Goal: Task Accomplishment & Management: Use online tool/utility

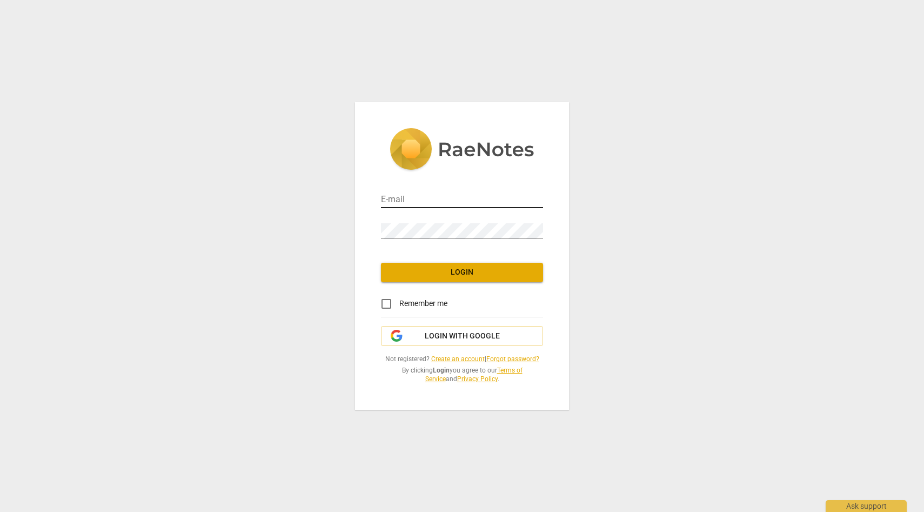
click at [437, 206] on input "email" at bounding box center [462, 200] width 162 height 16
type input "vimnag@gmail.com"
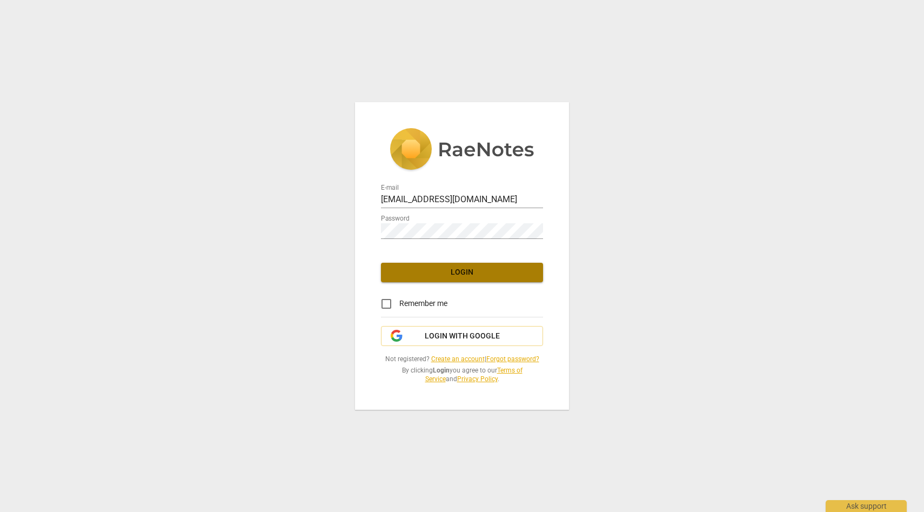
click at [459, 271] on span "Login" at bounding box center [462, 272] width 145 height 11
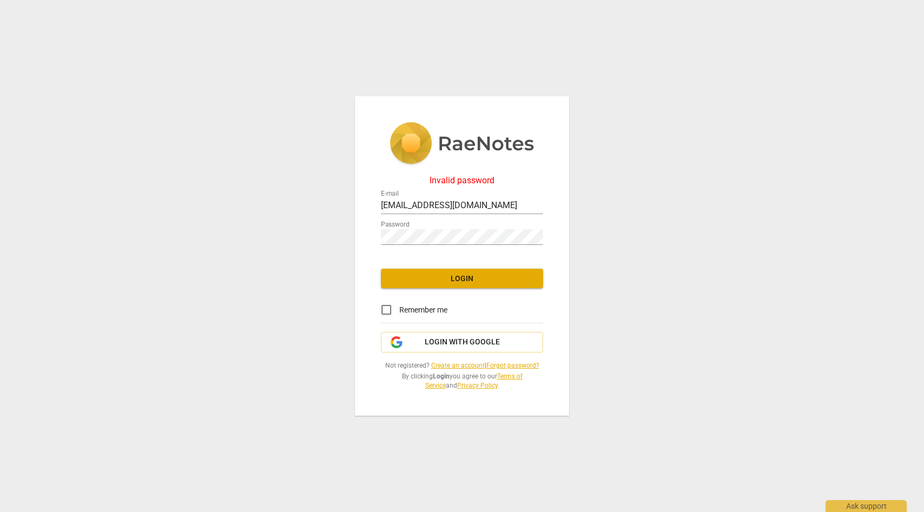
click at [443, 245] on div "Password" at bounding box center [462, 231] width 162 height 31
click at [336, 234] on div "Invalid password E-mail vimnag@gmail.com Password Login Remember me Login with …" at bounding box center [462, 256] width 924 height 512
click at [399, 282] on span "Login" at bounding box center [462, 278] width 145 height 11
click at [373, 231] on div "Invalid password E-mail vimnag@gmail.com Password Login Remember me Login with …" at bounding box center [462, 256] width 214 height 320
click at [369, 236] on div "Invalid password E-mail vimnag@gmail.com Password Login Remember me Login with …" at bounding box center [462, 256] width 214 height 320
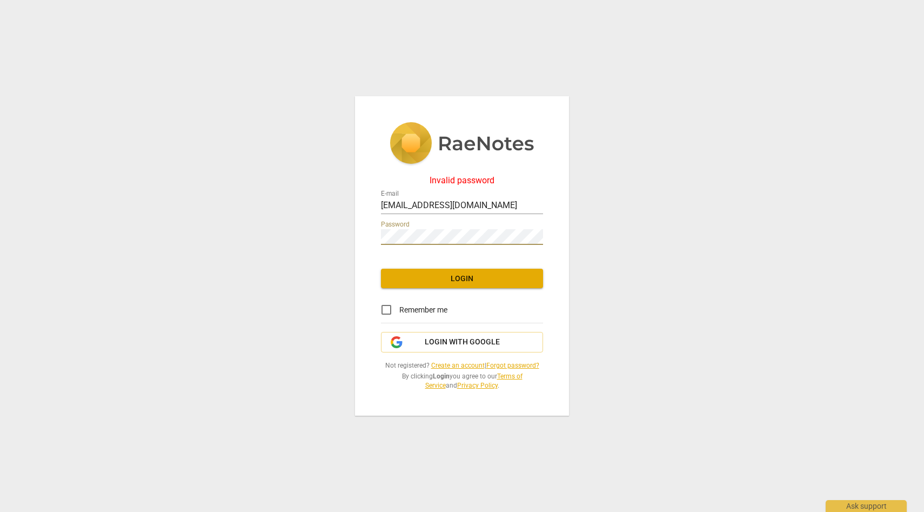
click at [411, 280] on span "Login" at bounding box center [462, 278] width 145 height 11
drag, startPoint x: 412, startPoint y: 227, endPoint x: 353, endPoint y: 227, distance: 58.9
click at [353, 227] on div "Invalid password E-mail vimnag@gmail.com Password Login Remember me Login with …" at bounding box center [462, 256] width 924 height 512
click at [345, 235] on div "Invalid password E-mail vimnag@gmail.com Password Login Remember me Login with …" at bounding box center [462, 256] width 924 height 512
click at [405, 276] on span "Login" at bounding box center [462, 278] width 145 height 11
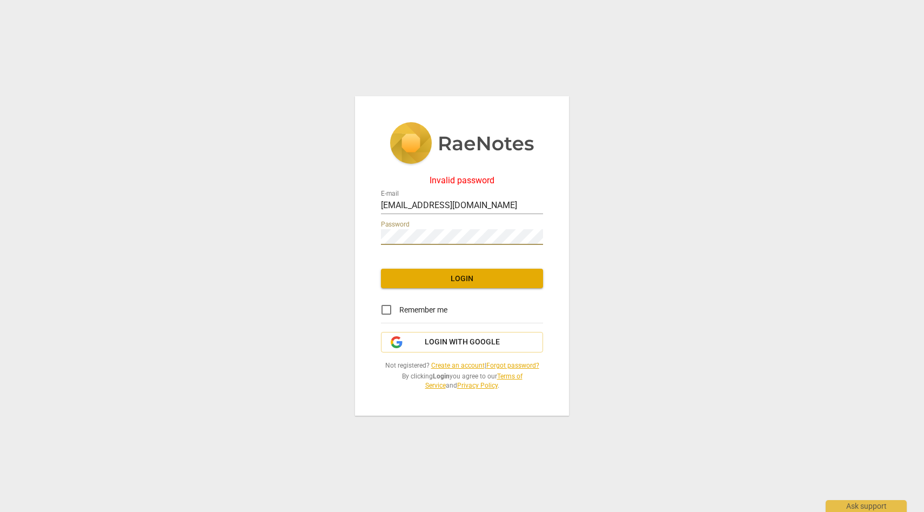
click at [319, 231] on div "Invalid password E-mail vimnag@gmail.com Password Login Remember me Login with …" at bounding box center [462, 256] width 924 height 512
click at [401, 281] on span "Login" at bounding box center [462, 278] width 145 height 11
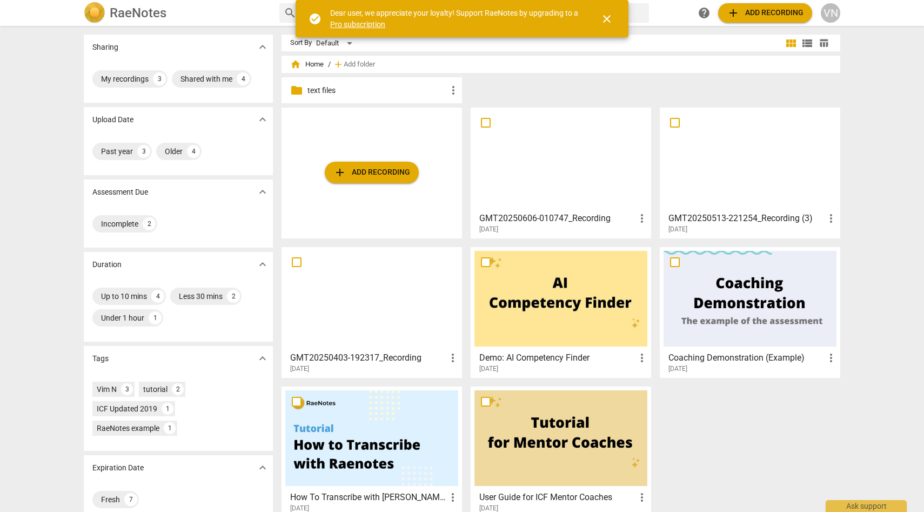
click at [782, 10] on span "add Add recording" at bounding box center [765, 12] width 77 height 13
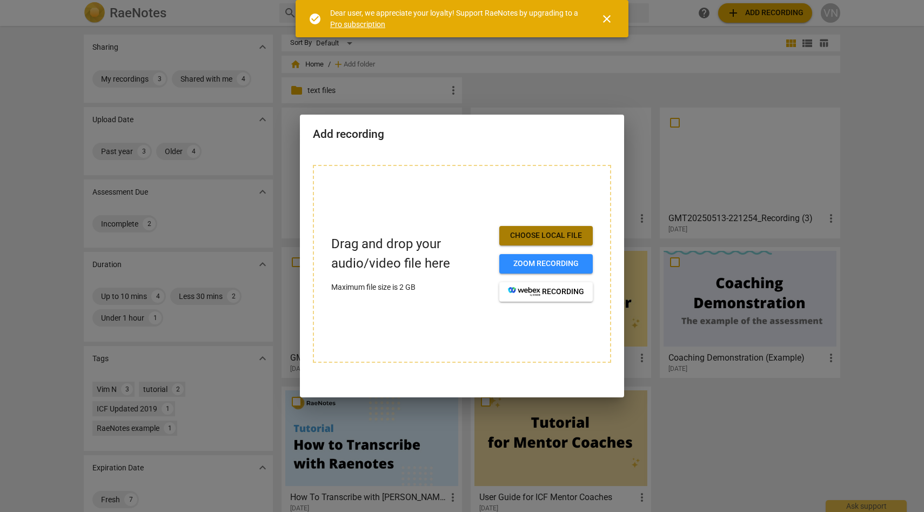
click at [556, 234] on span "Choose local file" at bounding box center [546, 235] width 76 height 11
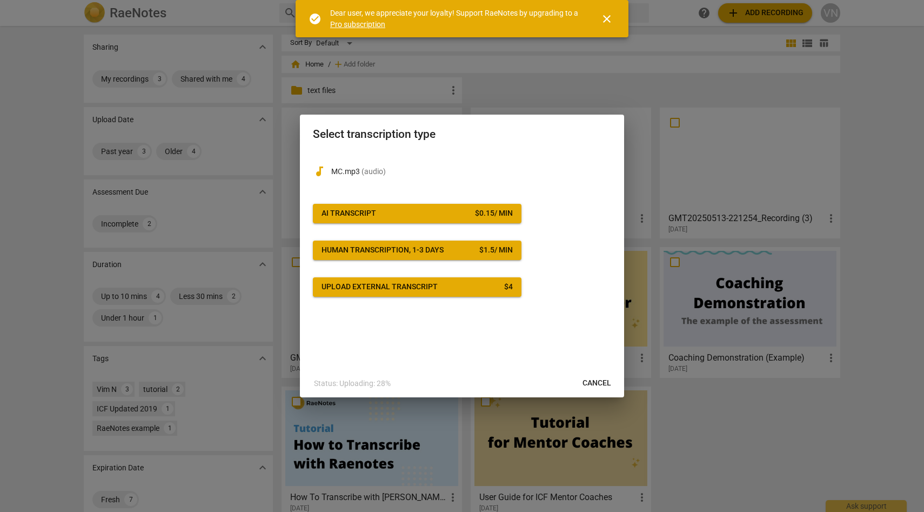
click at [452, 211] on span "AI Transcript $ 0.15 / min" at bounding box center [416, 213] width 191 height 11
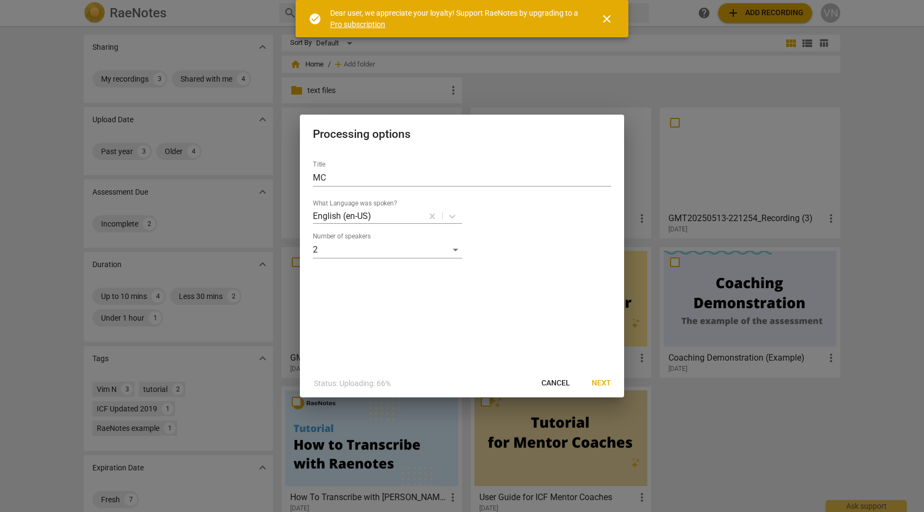
click at [600, 382] on span "Next" at bounding box center [601, 383] width 19 height 11
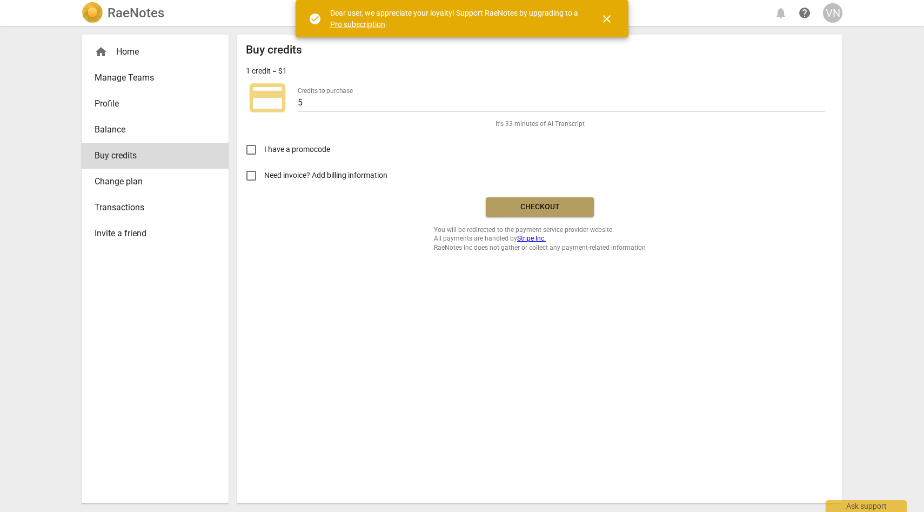
click at [512, 208] on span "Checkout" at bounding box center [539, 207] width 91 height 11
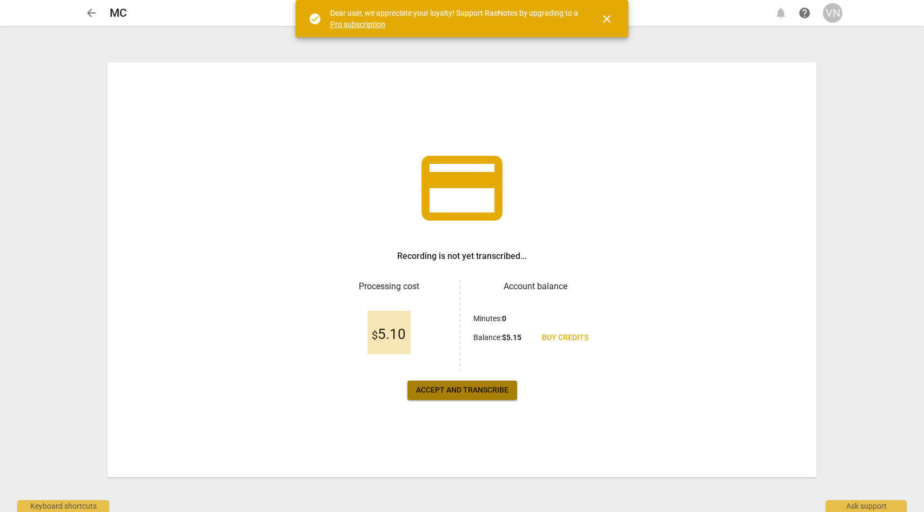
click at [506, 384] on button "Accept and transcribe" at bounding box center [462, 389] width 110 height 19
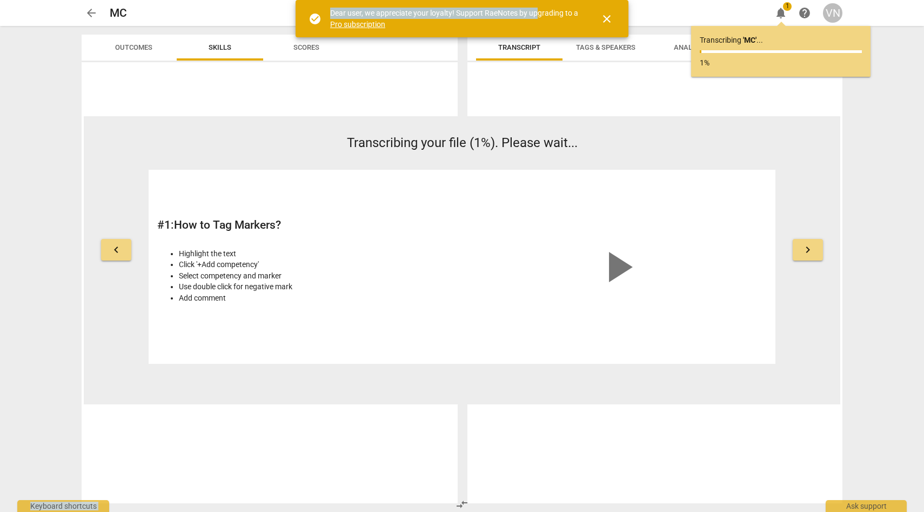
drag, startPoint x: 537, startPoint y: 17, endPoint x: 537, endPoint y: 65, distance: 48.6
click at [537, 0] on div "arrow_back MC edit notifications 1 help VN keyboard_arrow_left Transcribing you…" at bounding box center [462, 0] width 924 height 0
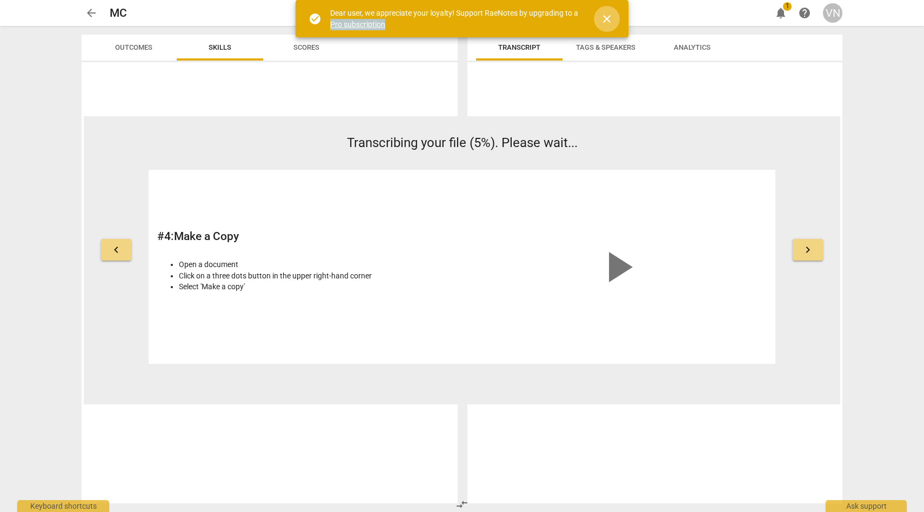
click at [606, 19] on span "close" at bounding box center [606, 18] width 13 height 13
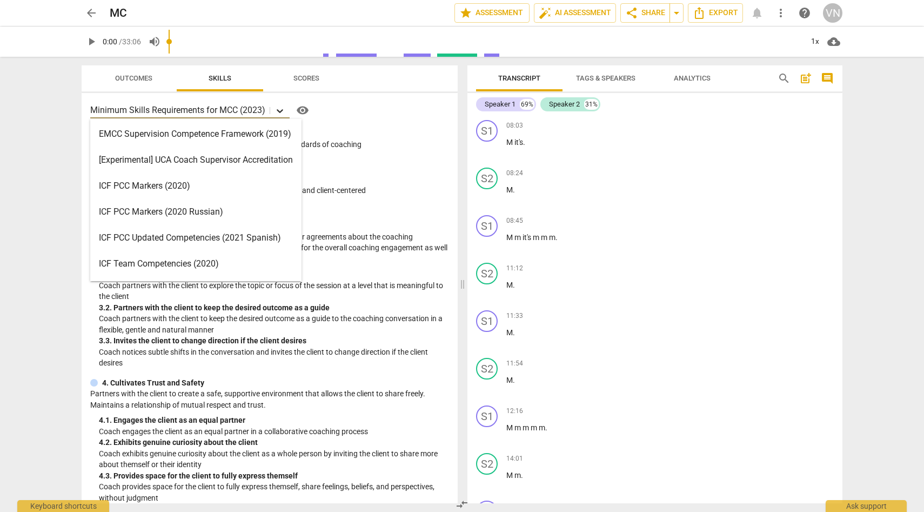
click at [283, 111] on icon at bounding box center [279, 110] width 11 height 11
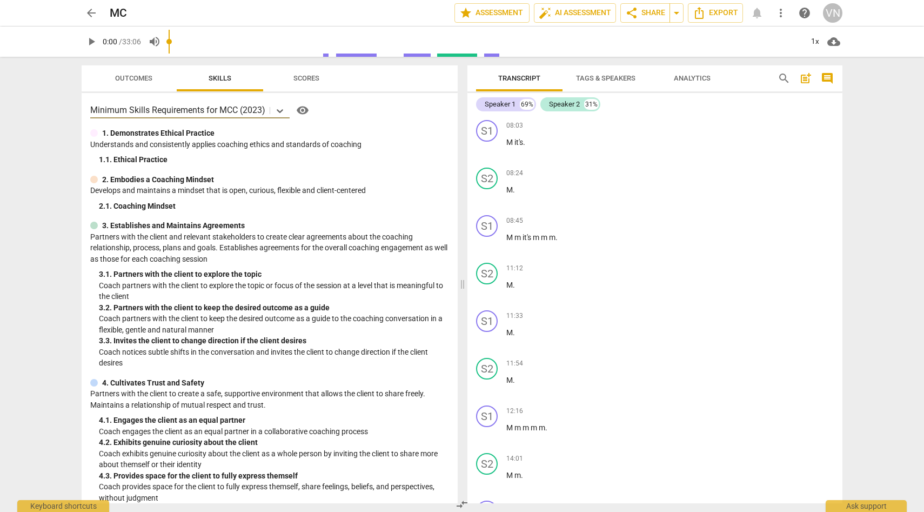
scroll to position [81, 0]
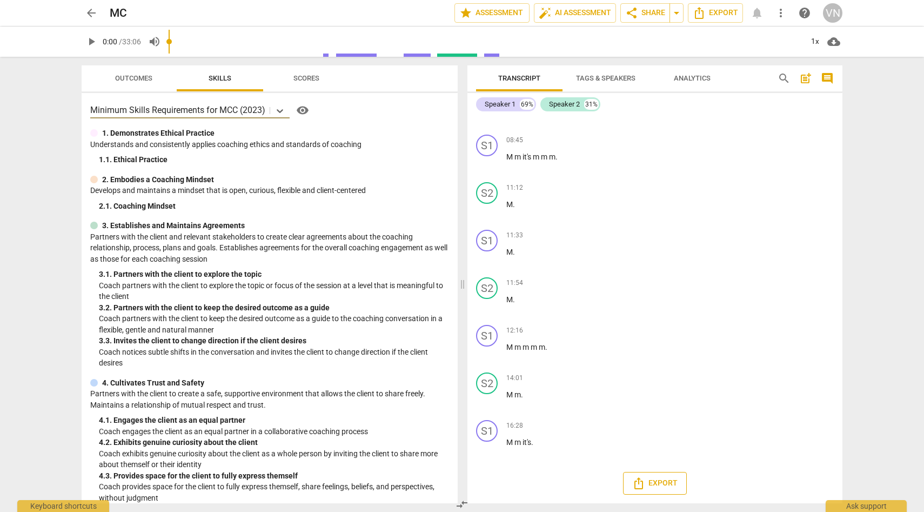
click at [671, 484] on span "Export" at bounding box center [654, 483] width 45 height 13
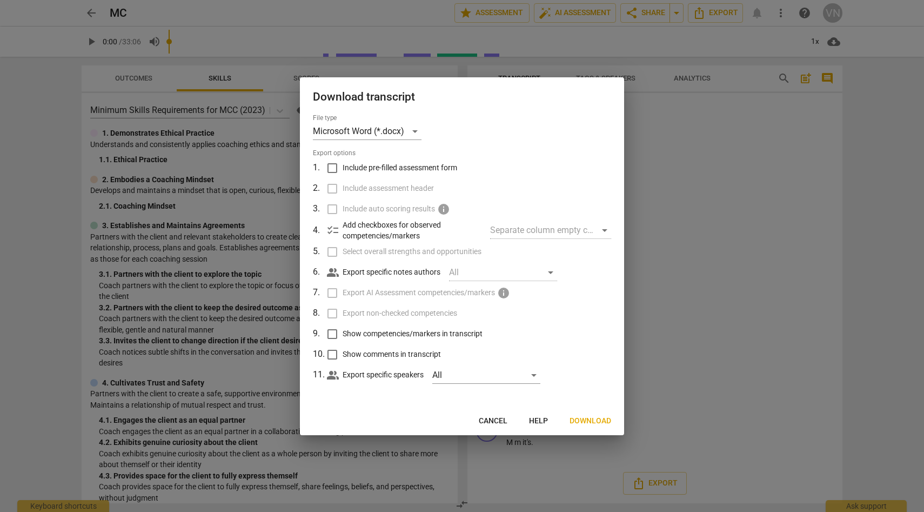
click at [519, 233] on div "Separate column empty checkboxes" at bounding box center [550, 230] width 121 height 17
click at [540, 227] on div "Separate column empty checkboxes" at bounding box center [550, 230] width 121 height 17
click at [333, 169] on input "Include pre-filled assessment form" at bounding box center [332, 168] width 21 height 21
checkbox input "true"
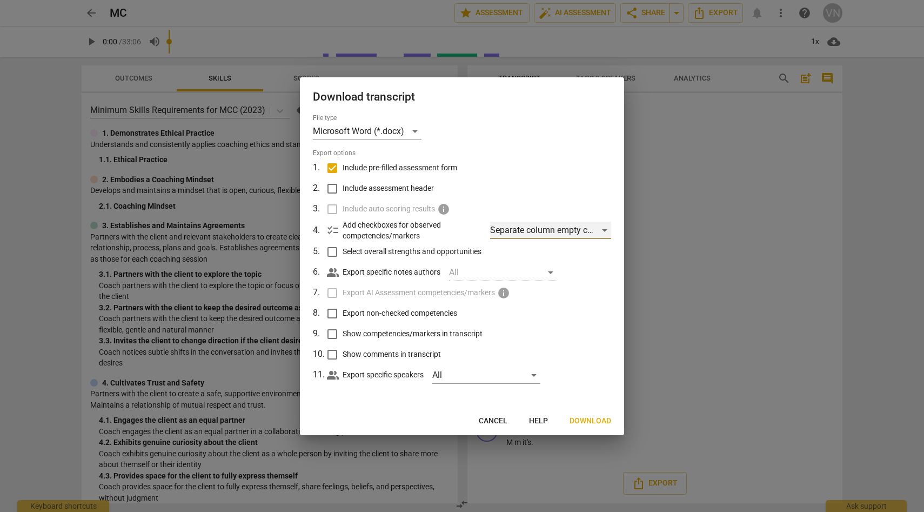
click at [516, 229] on div "Separate column empty checkboxes" at bounding box center [550, 230] width 121 height 17
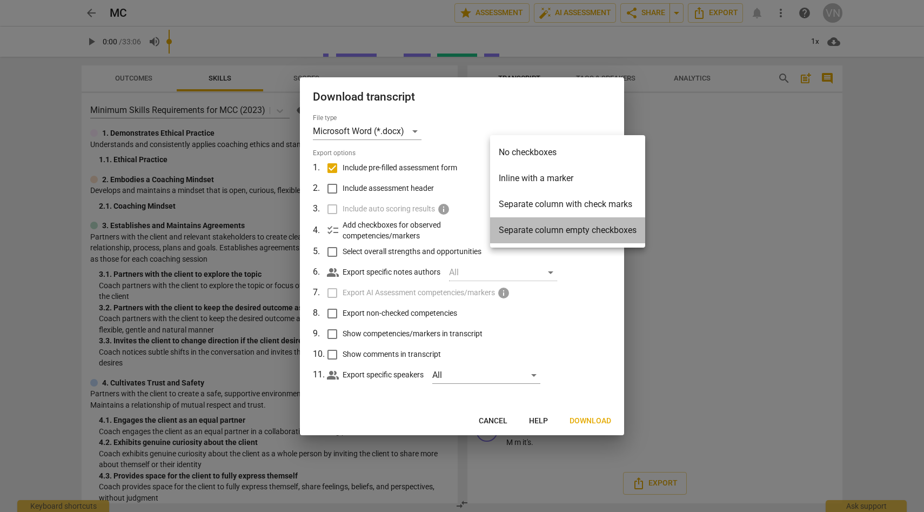
click at [515, 229] on li "Separate column empty checkboxes" at bounding box center [567, 230] width 155 height 26
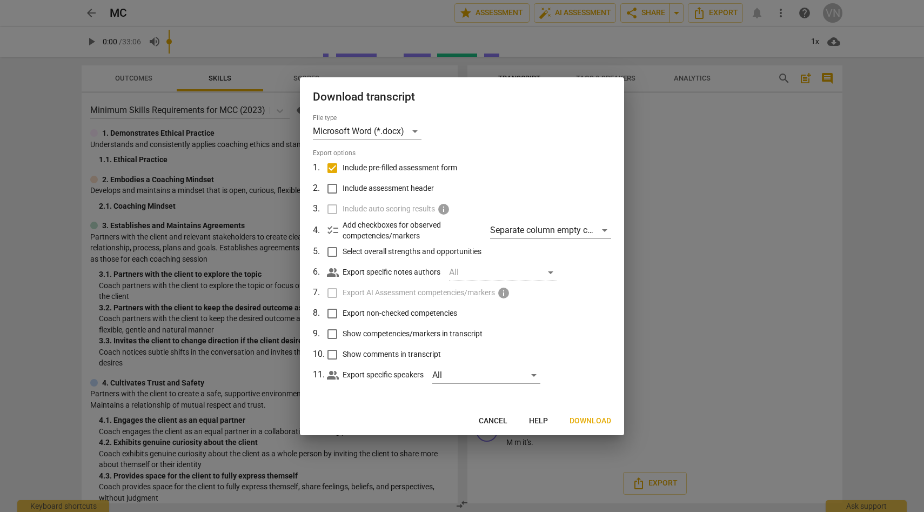
drag, startPoint x: 582, startPoint y: 415, endPoint x: 386, endPoint y: 222, distance: 275.1
click at [386, 223] on div "Download transcript File type Microsoft Word (*.docx) Export options 1 . Includ…" at bounding box center [462, 256] width 324 height 358
click at [365, 190] on span "Include assessment header" at bounding box center [388, 188] width 91 height 11
click at [343, 190] on input "Include assessment header" at bounding box center [332, 188] width 21 height 21
checkbox input "true"
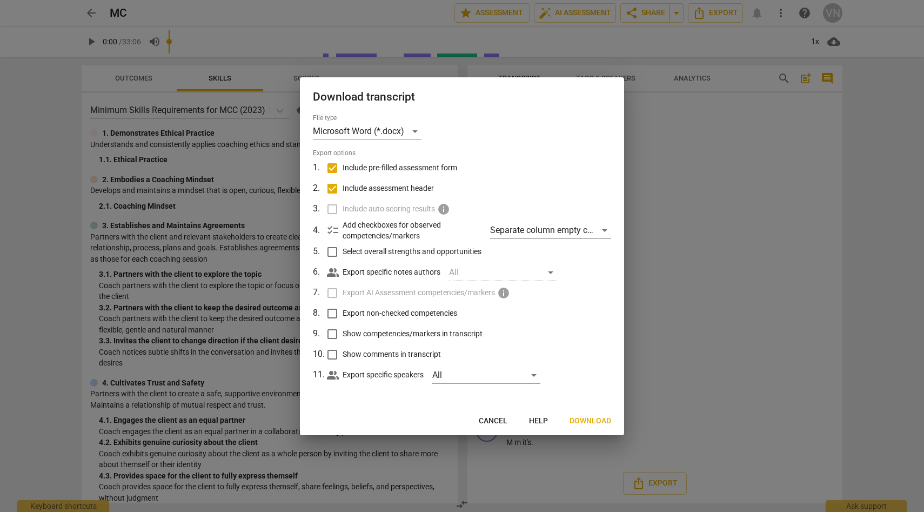
click at [589, 416] on span "Download" at bounding box center [590, 421] width 42 height 11
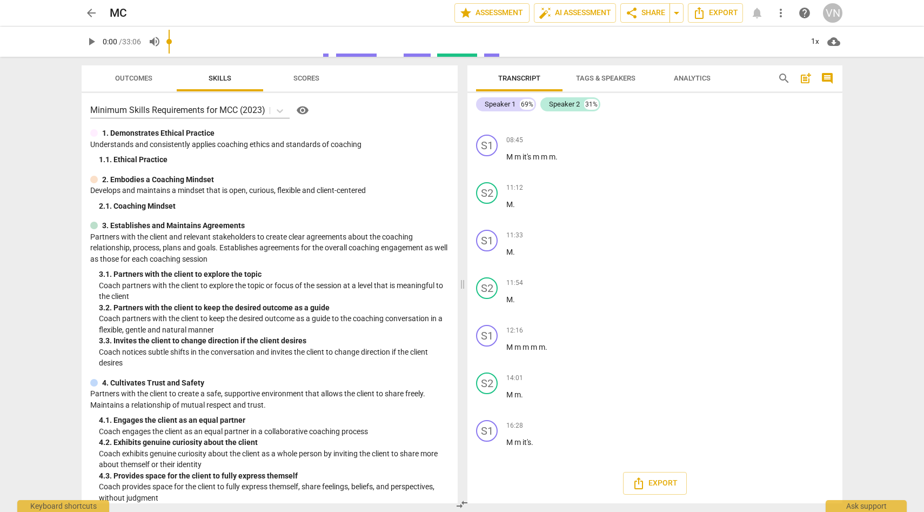
click at [606, 86] on button "Tags & Speakers" at bounding box center [605, 78] width 86 height 26
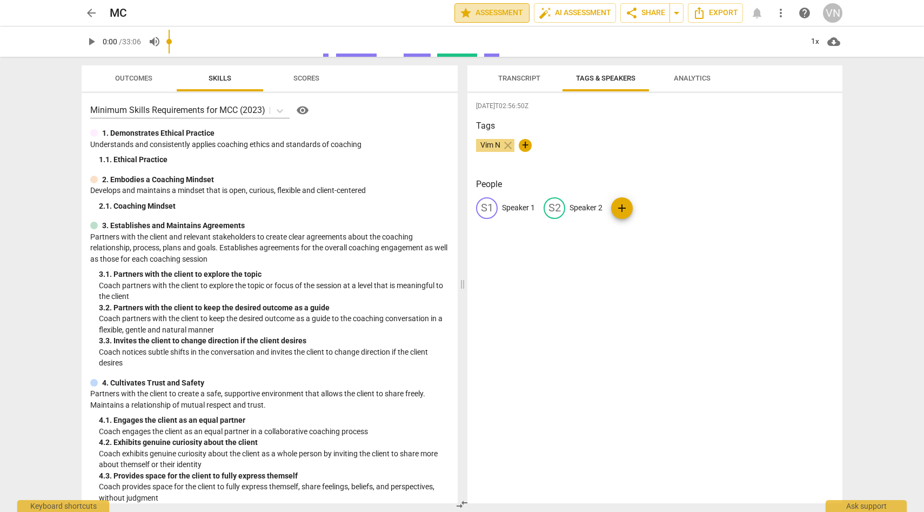
click at [499, 21] on button "star Assessment" at bounding box center [491, 12] width 75 height 19
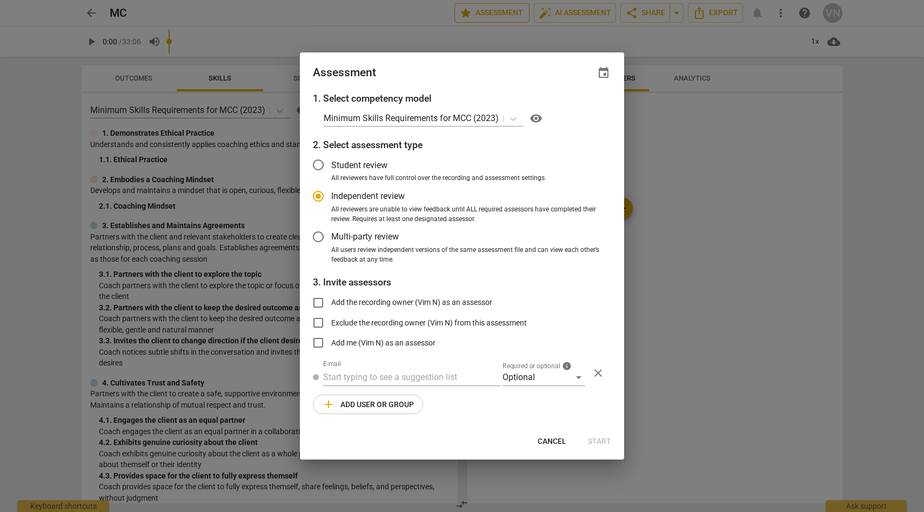
radio input "false"
click at [517, 326] on span "Exclude the recording owner (Vim N) from this assessment" at bounding box center [429, 322] width 196 height 11
click at [331, 326] on input "Exclude the recording owner (Vim N) from this assessment" at bounding box center [318, 323] width 26 height 26
checkbox input "true"
radio input "false"
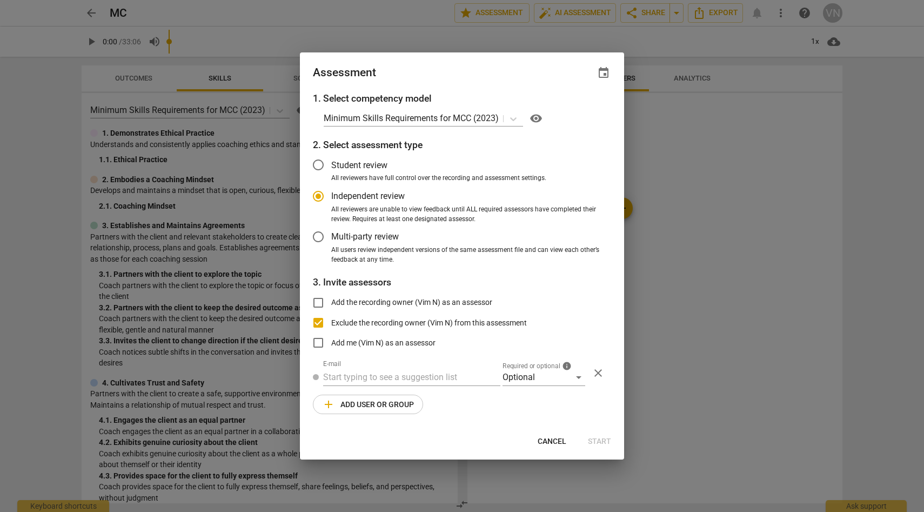
click at [372, 167] on span "Student review" at bounding box center [359, 165] width 56 height 12
click at [331, 167] on input "Student review" at bounding box center [318, 165] width 26 height 26
radio input "false"
click at [321, 321] on input "Exclude the recording owner (Vim N) from this assessment" at bounding box center [318, 323] width 26 height 26
checkbox input "false"
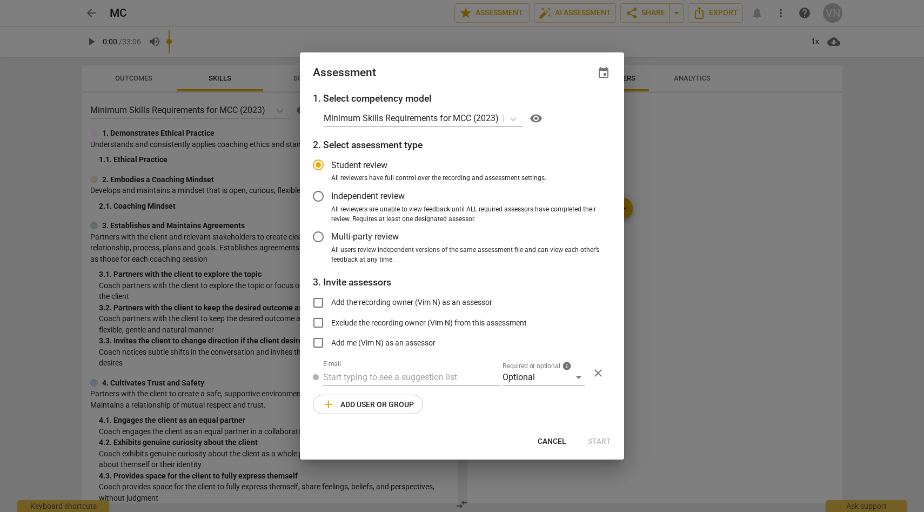
radio input "false"
click at [321, 300] on input "Add the recording owner (Vim N) as an assessor" at bounding box center [318, 303] width 26 height 26
checkbox input "true"
click at [592, 441] on span "Start" at bounding box center [599, 441] width 23 height 11
radio input "false"
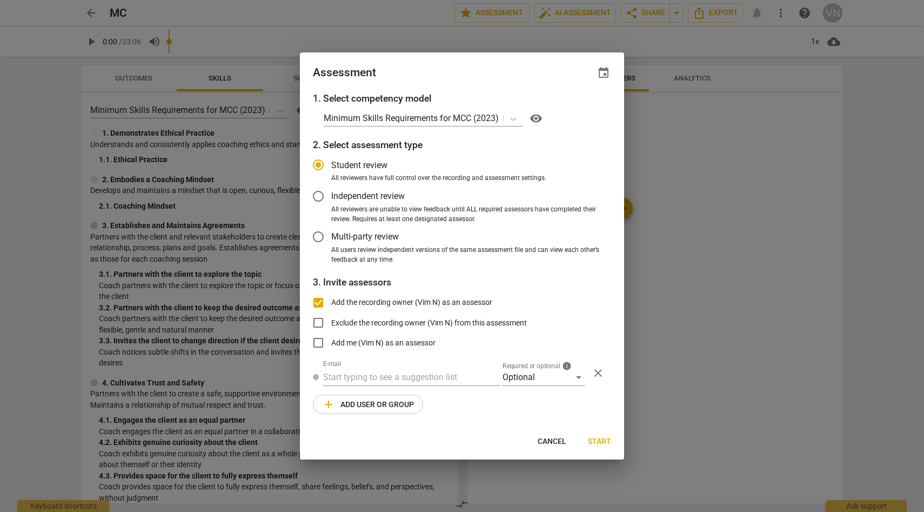
type input "Vim N <vimnag@gmail.com>"
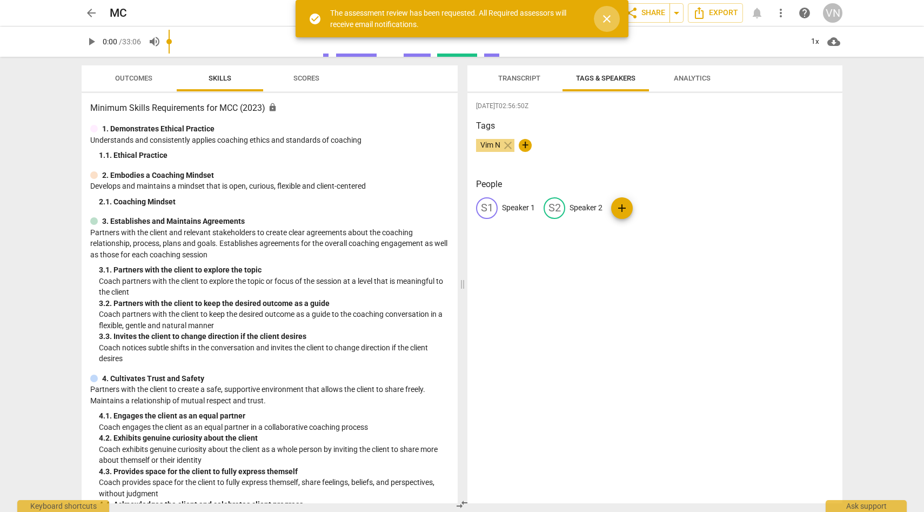
click at [607, 18] on span "close" at bounding box center [606, 18] width 13 height 13
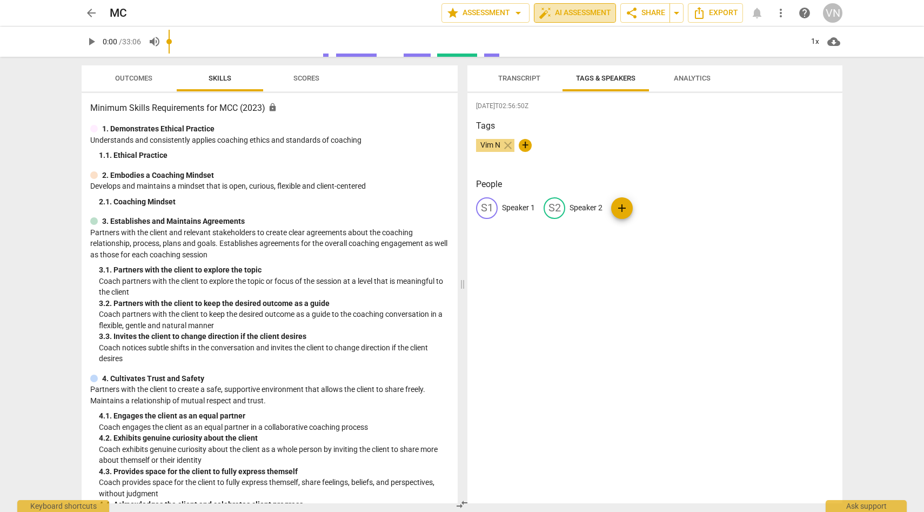
click at [581, 16] on span "auto_fix_high AI Assessment" at bounding box center [575, 12] width 72 height 13
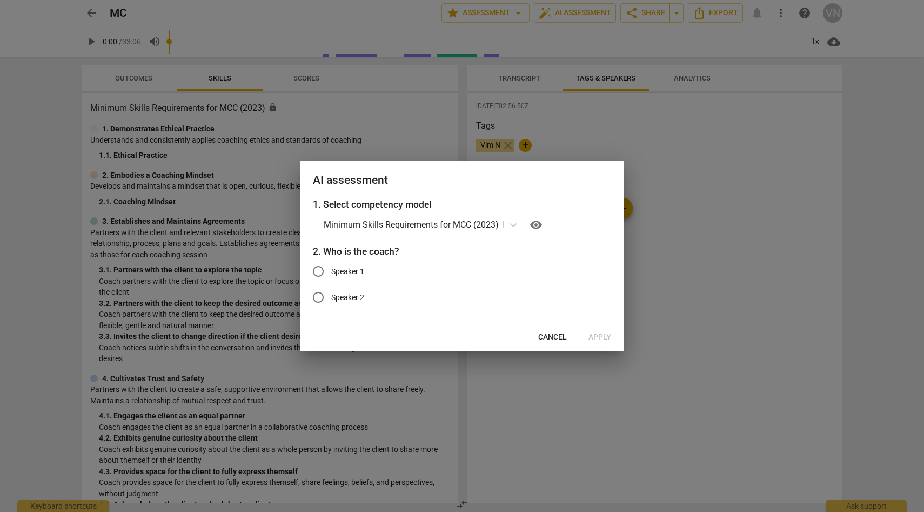
click at [366, 271] on label "Speaker 1" at bounding box center [453, 271] width 297 height 26
click at [331, 271] on input "Speaker 1" at bounding box center [318, 271] width 26 height 26
radio input "true"
click at [594, 336] on span "Apply" at bounding box center [599, 337] width 23 height 11
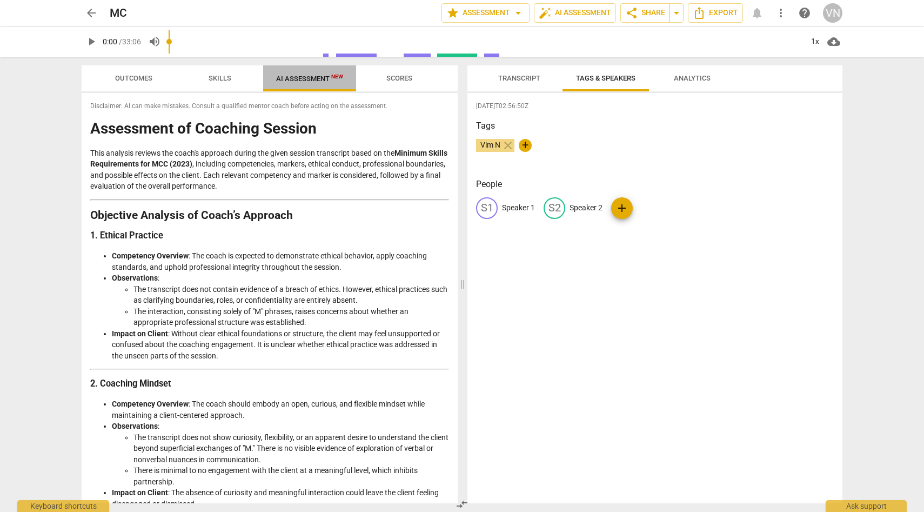
click at [336, 78] on span "New" at bounding box center [337, 76] width 12 height 6
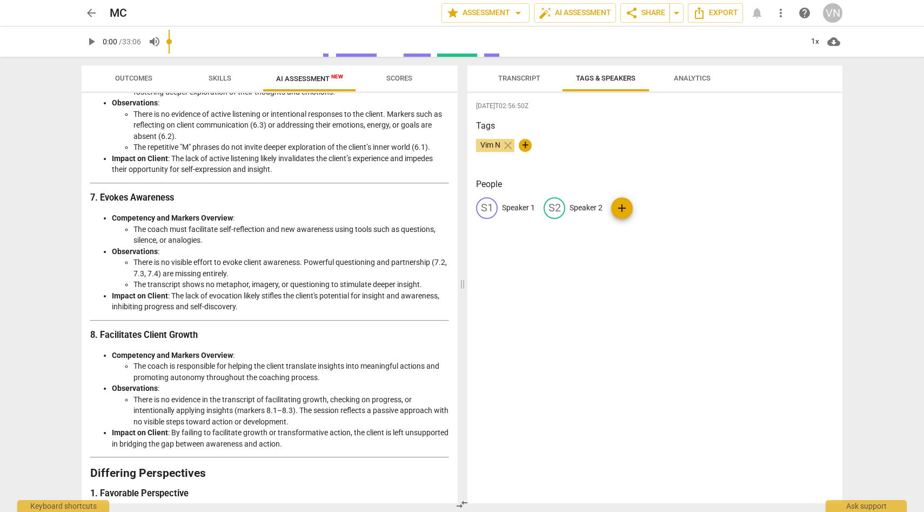
scroll to position [1258, 0]
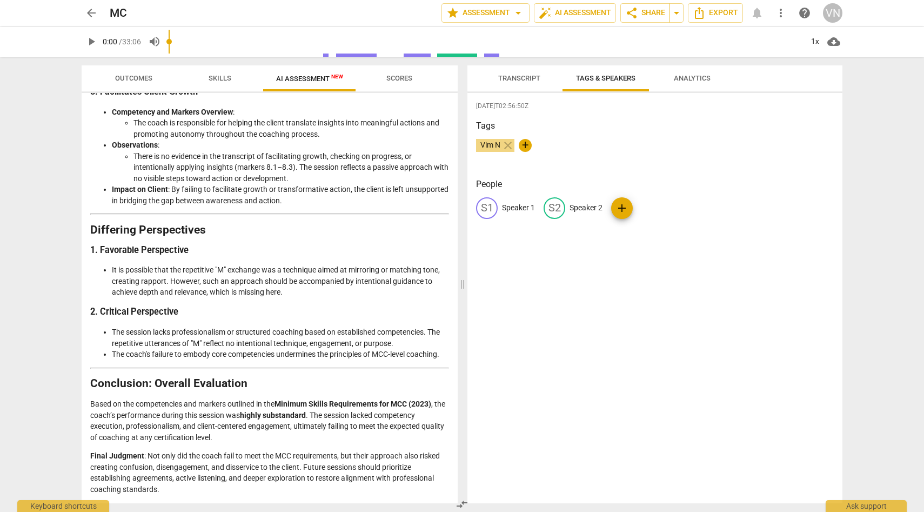
click at [557, 439] on div "2025-09-16T02:56:50Z Tags Vim N close + People S1 Speaker 1 S2 Speaker 2 add" at bounding box center [654, 298] width 375 height 410
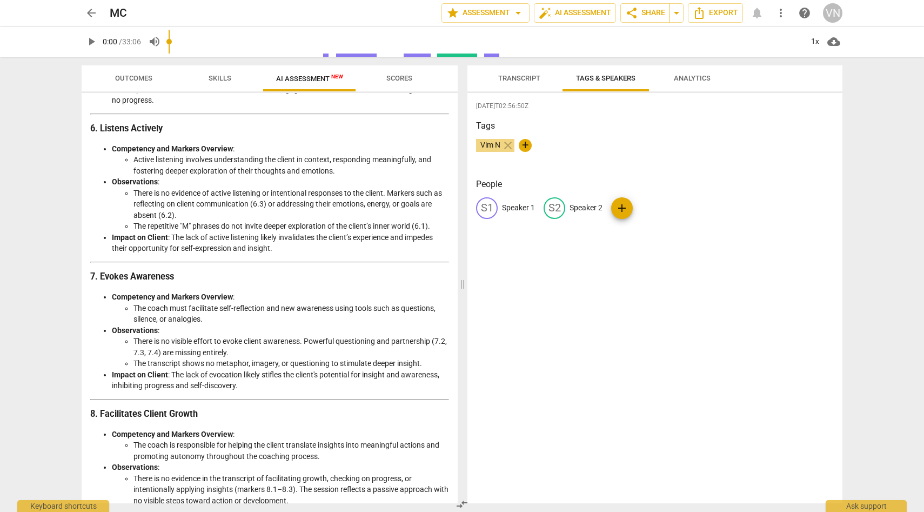
scroll to position [928, 0]
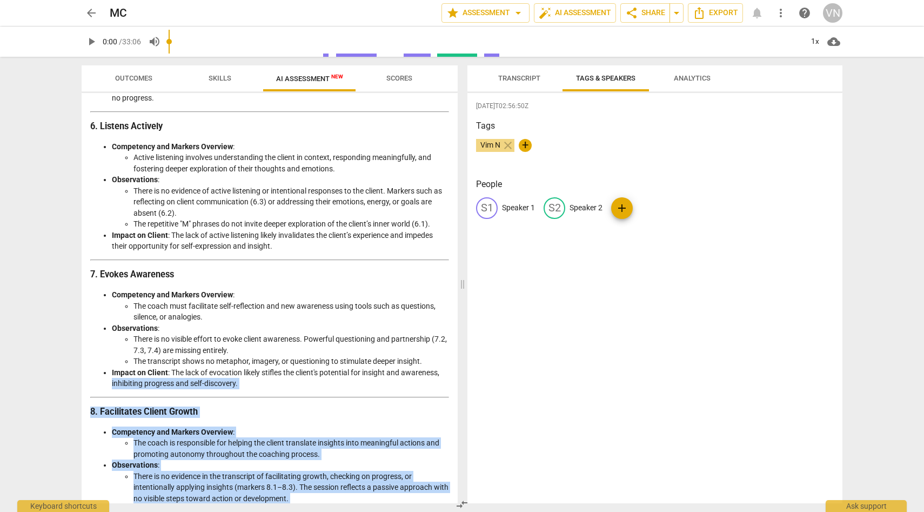
drag, startPoint x: 453, startPoint y: 370, endPoint x: 509, endPoint y: 511, distance: 151.8
click at [509, 511] on div "Outcomes Skills AI Assessment New Scores Disclaimer: AI can make mistakes. Cons…" at bounding box center [462, 284] width 778 height 455
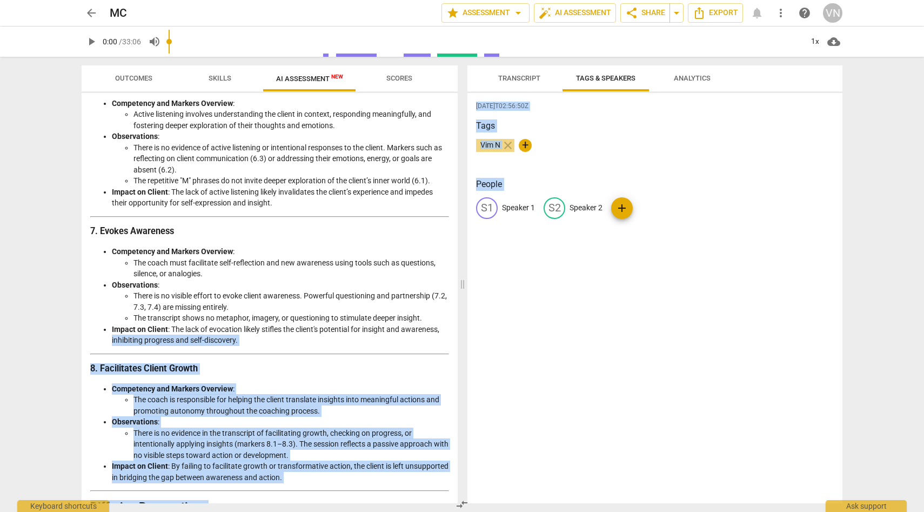
click at [446, 458] on div "Disclaimer: AI can make mistakes. Consult a qualified mentor coach before actin…" at bounding box center [270, 298] width 376 height 410
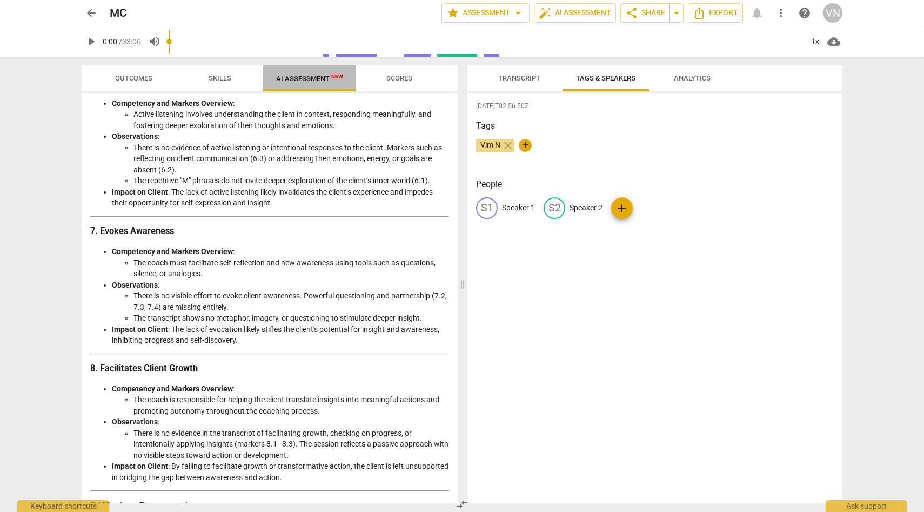
click at [314, 78] on span "AI Assessment New" at bounding box center [309, 79] width 67 height 8
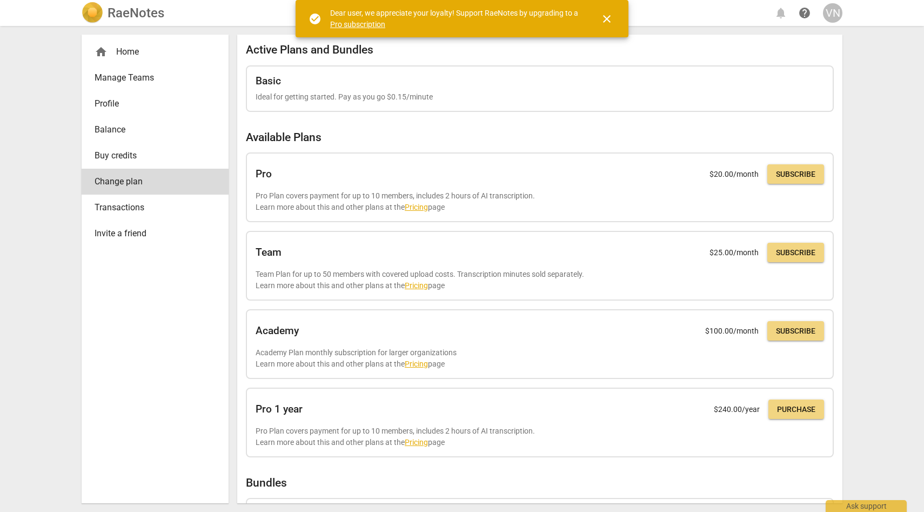
click at [909, 236] on div "RaeNotes notifications help VN home Home Manage Teams Profile Balance Buy credi…" at bounding box center [462, 256] width 924 height 512
click at [861, 363] on div "RaeNotes notifications help VN home Home Manage Teams Profile Balance Buy credi…" at bounding box center [462, 256] width 924 height 512
